Goal: Information Seeking & Learning: Learn about a topic

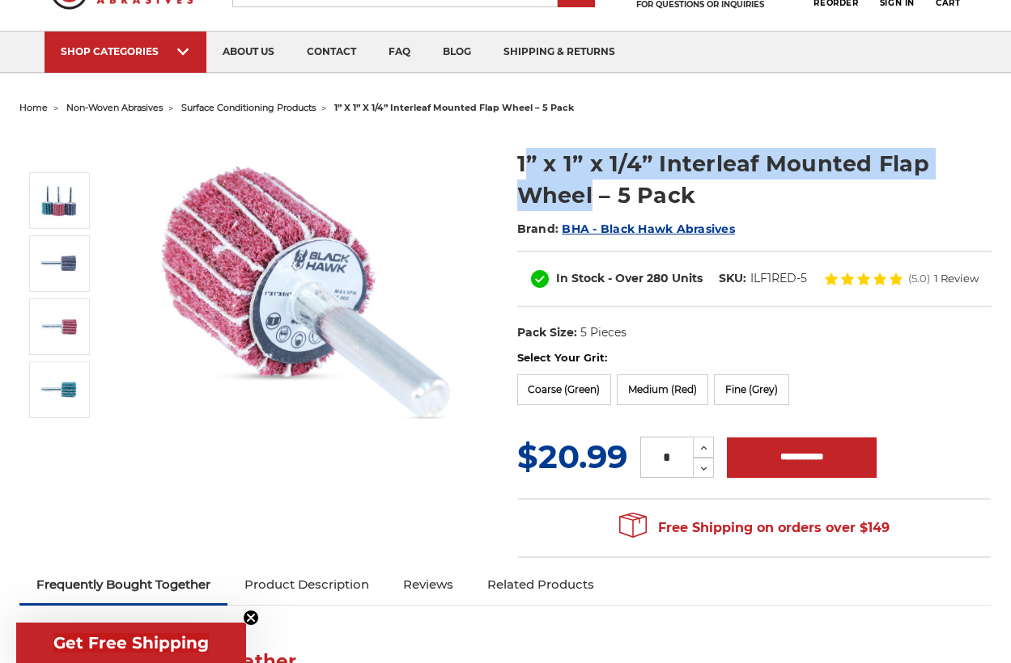
drag, startPoint x: 521, startPoint y: 157, endPoint x: 593, endPoint y: 181, distance: 76.0
click at [593, 181] on h1 "1” x 1” x 1/4” Interleaf Mounted Flap Wheel – 5 Pack" at bounding box center [754, 179] width 474 height 63
drag, startPoint x: 510, startPoint y: 161, endPoint x: 593, endPoint y: 196, distance: 90.3
click at [593, 196] on section "1” x 1” x 1/4” Interleaf Mounted Flap Wheel – 5 Pack Brand: BHA - Black Hawk Ab…" at bounding box center [754, 240] width 497 height 219
copy h1 "1” x 1” x 1/4” Interleaf Mounted Flap Wheel"
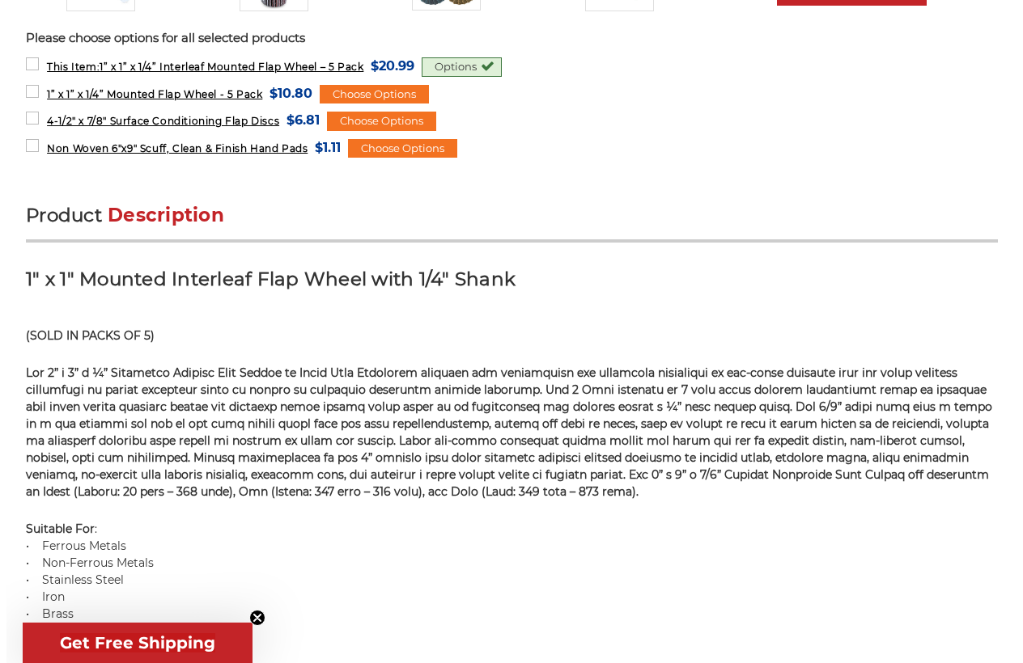
scroll to position [971, 0]
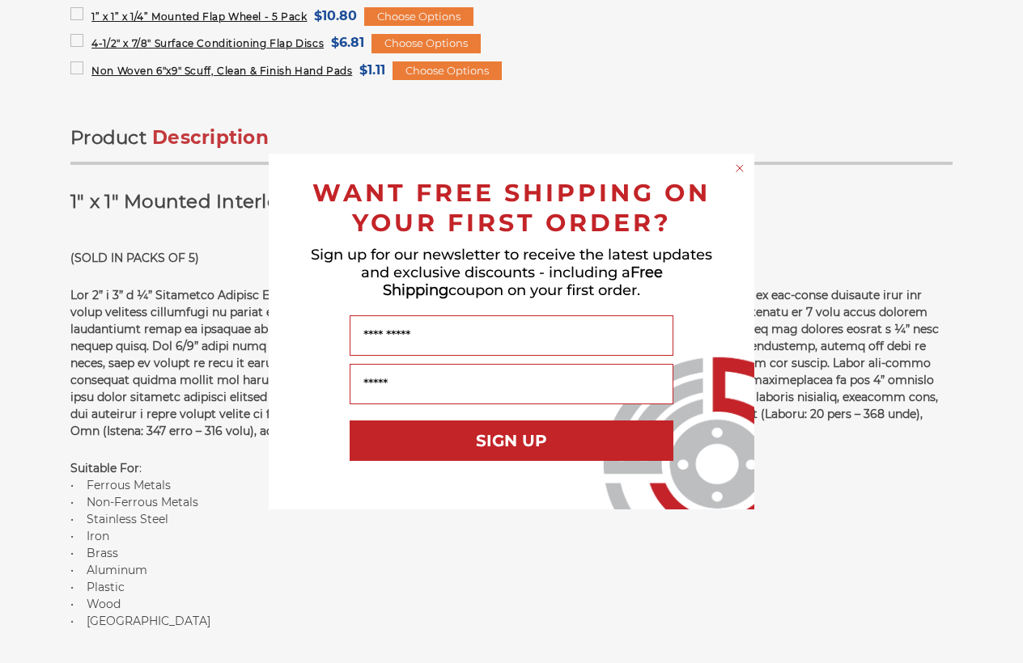
click at [739, 171] on circle "Close dialog" at bounding box center [739, 168] width 15 height 15
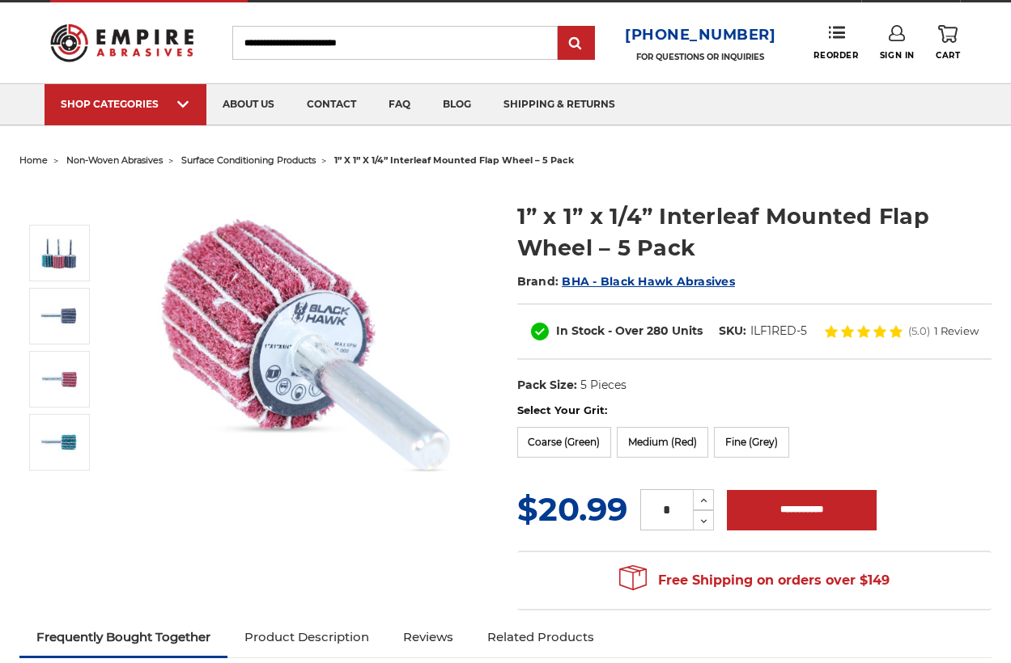
scroll to position [0, 0]
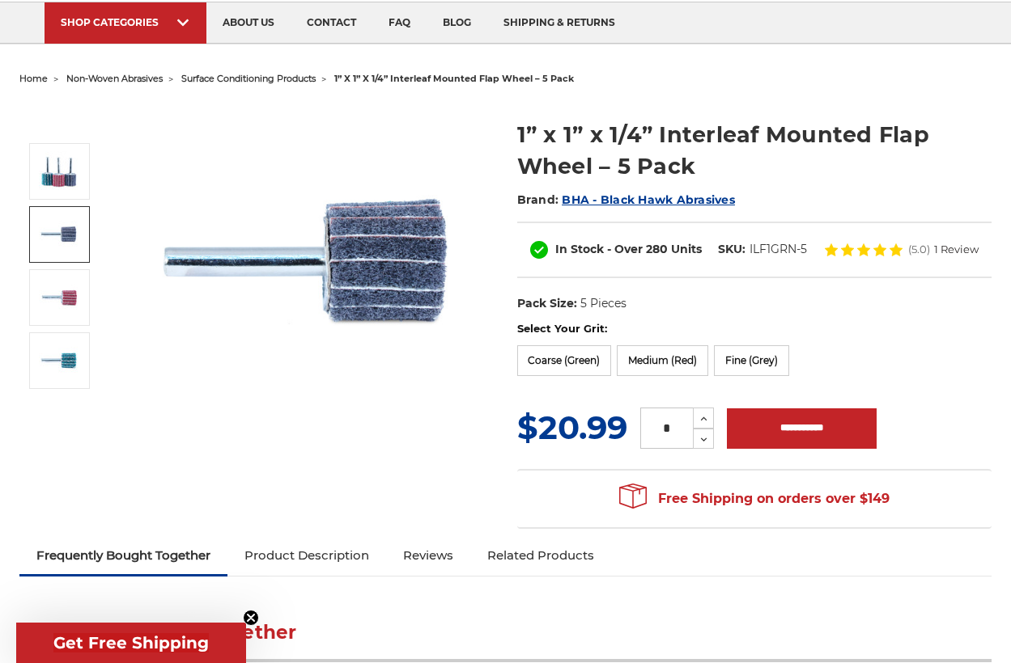
scroll to position [81, 0]
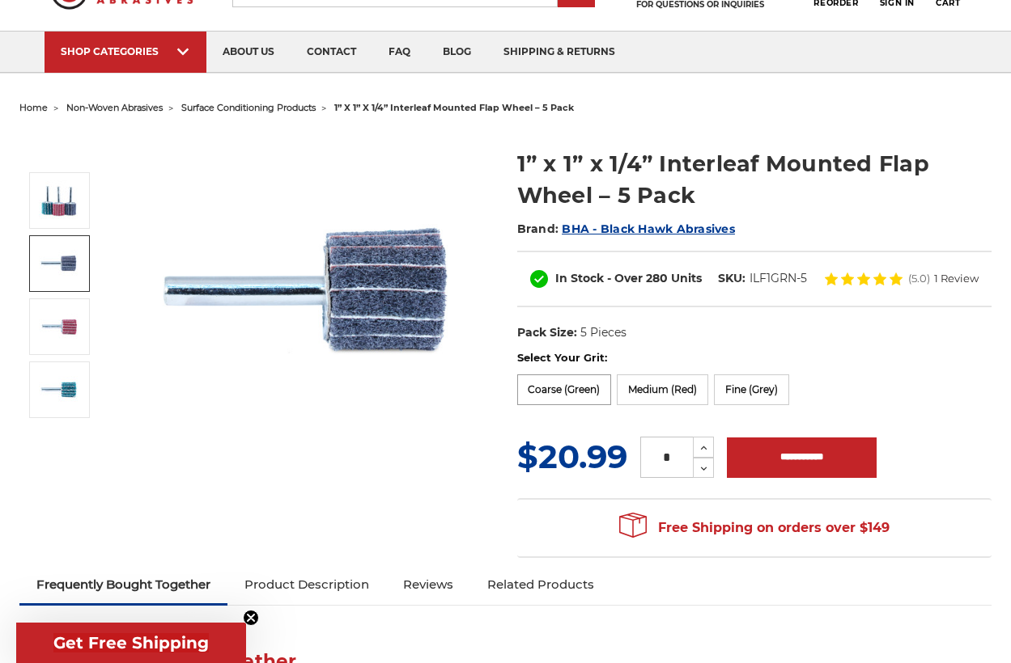
click at [557, 396] on label "Coarse (Green)" at bounding box center [564, 390] width 95 height 31
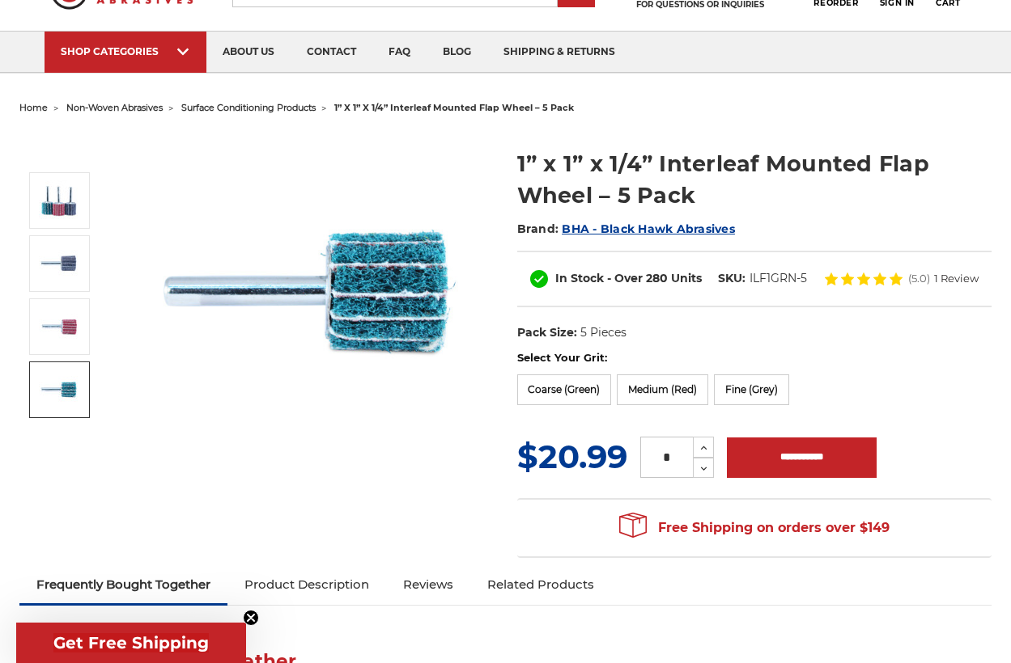
click at [79, 385] on img at bounding box center [59, 390] width 40 height 40
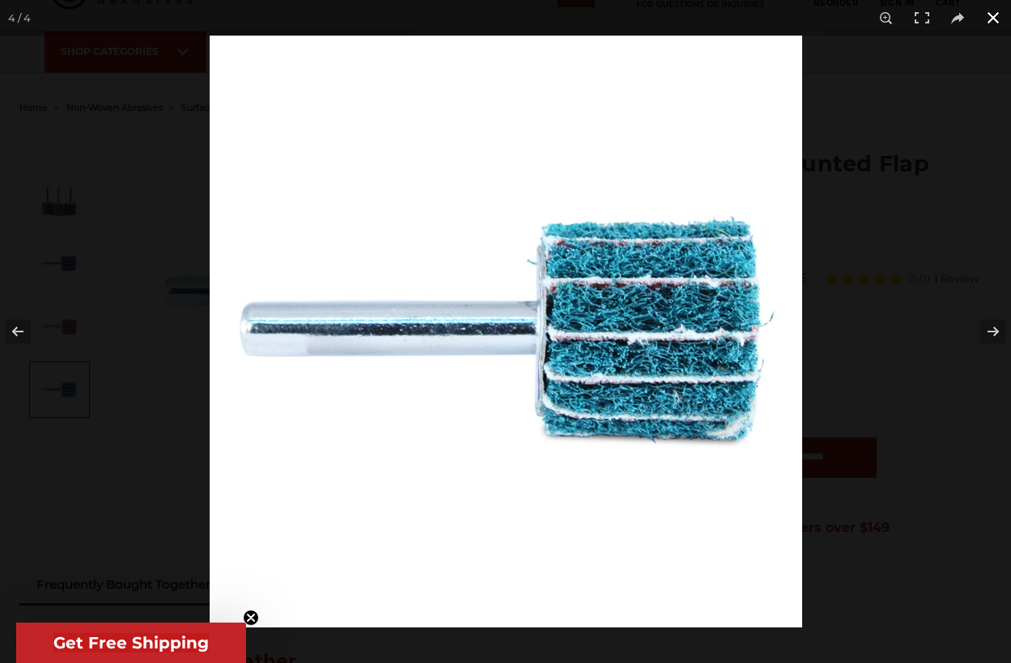
click at [991, 17] on button at bounding box center [993, 18] width 36 height 36
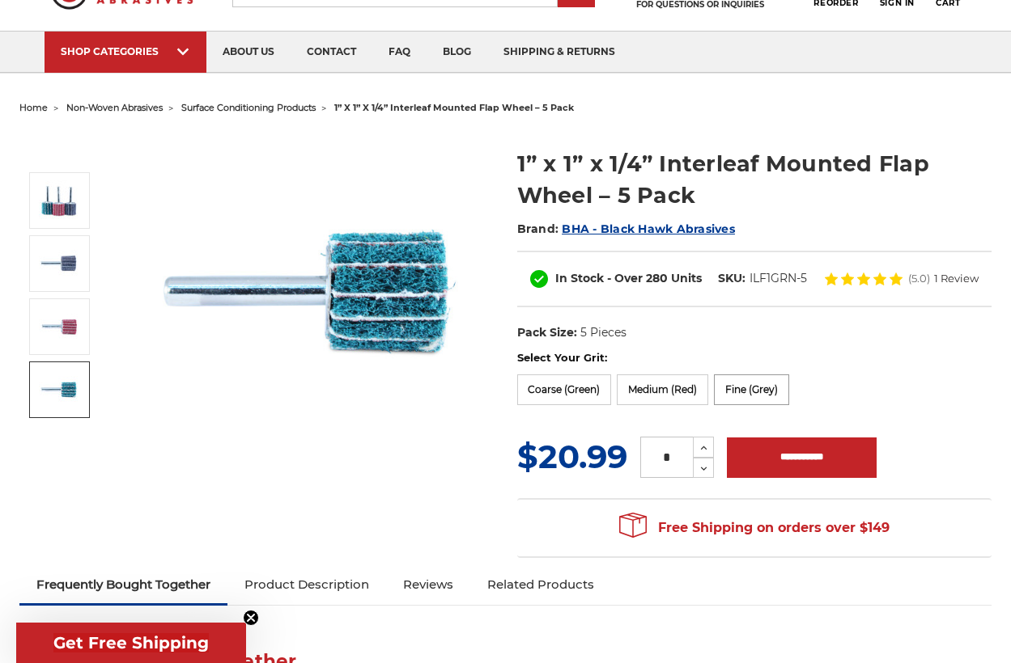
click at [753, 402] on label "Fine (Grey)" at bounding box center [751, 390] width 75 height 31
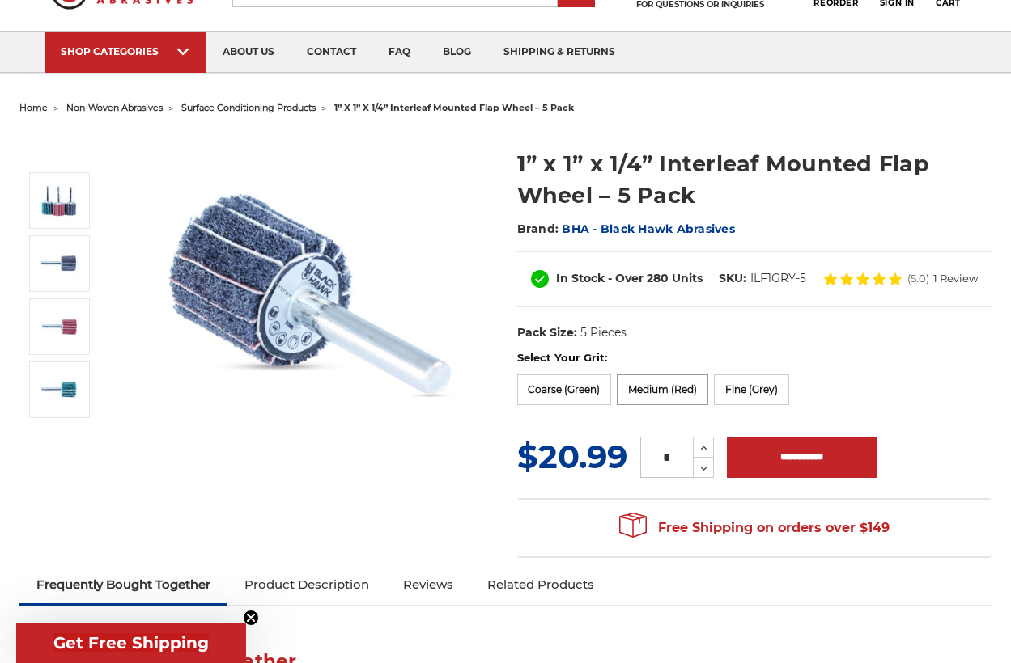
click at [651, 397] on label "Medium (Red)" at bounding box center [662, 390] width 91 height 31
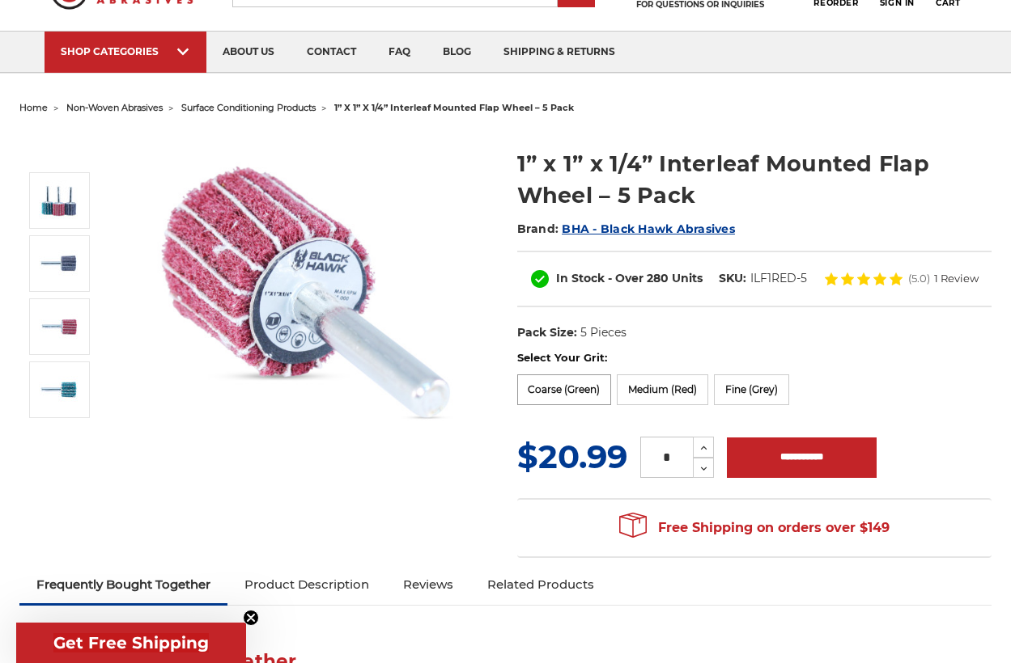
click at [561, 405] on label "Coarse (Green)" at bounding box center [564, 390] width 95 height 31
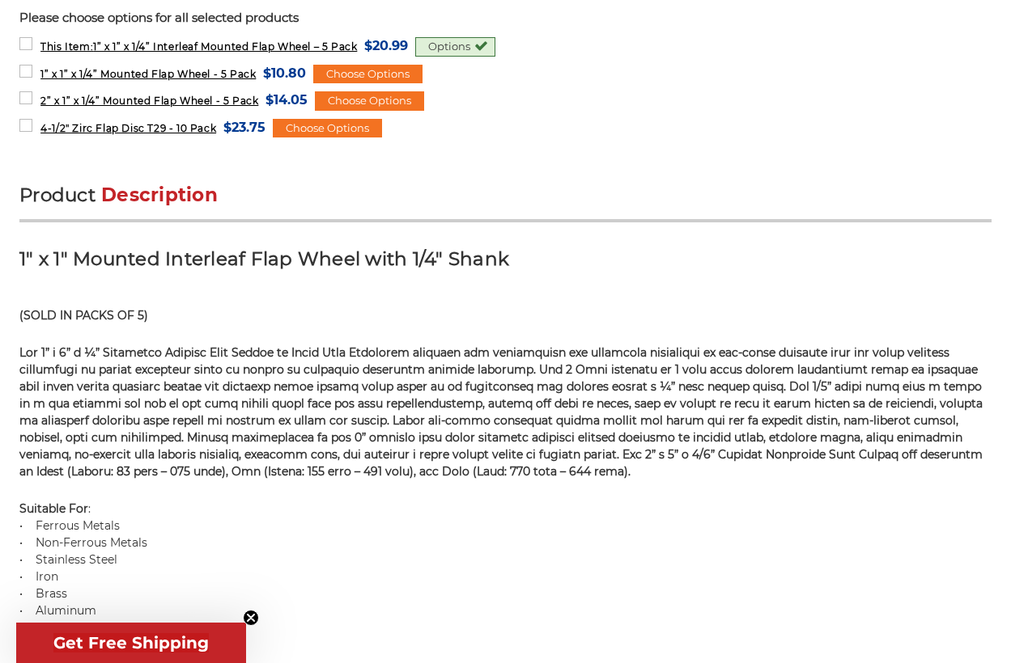
scroll to position [890, 0]
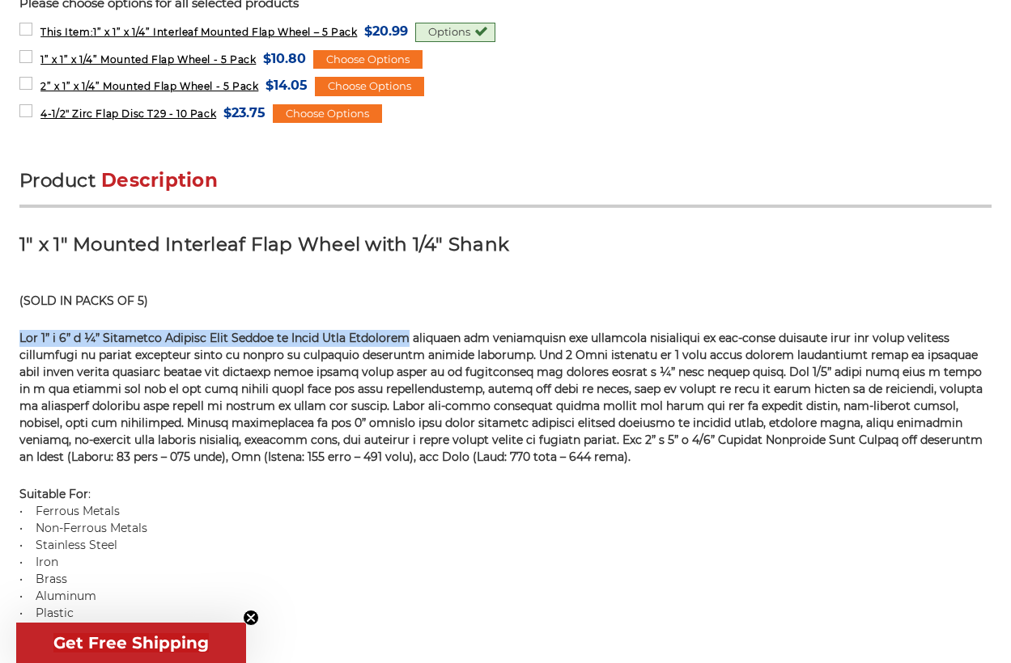
drag, startPoint x: 70, startPoint y: 373, endPoint x: 474, endPoint y: 385, distance: 403.9
click at [474, 385] on p at bounding box center [505, 398] width 972 height 136
copy span "The 1” x 1” x ¼” Interleaf Mounted Flap Wheels by Black Hawk Abrasives"
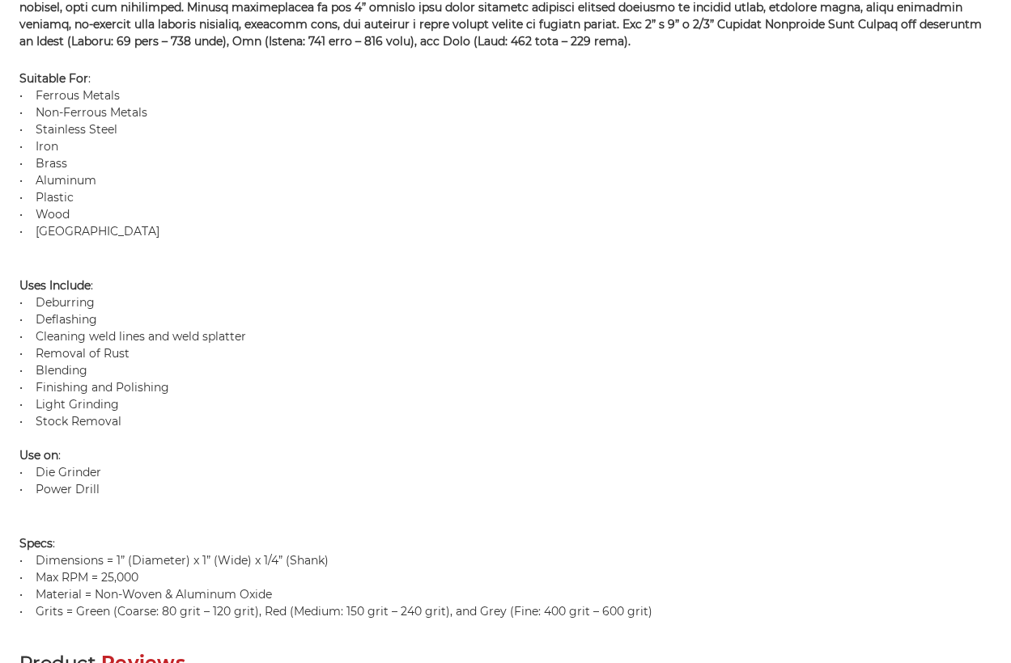
scroll to position [1211, 0]
